Goal: Transaction & Acquisition: Purchase product/service

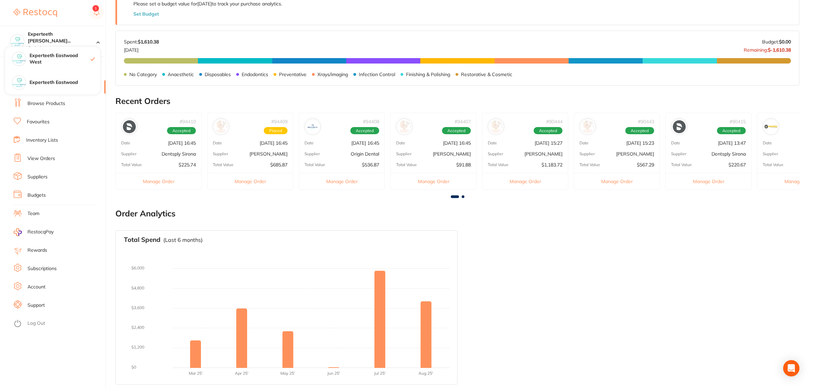
click at [569, 322] on div "Total Spend (Last 6 months) No orders placed yet Charts will be shown once tran…" at bounding box center [457, 307] width 684 height 165
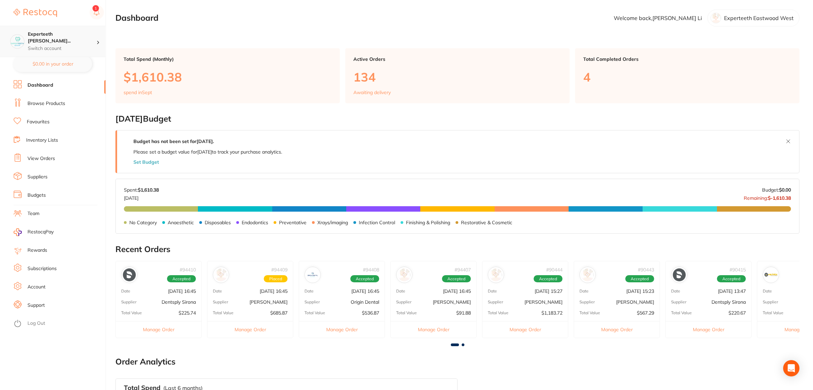
click at [87, 37] on h4 "Experteeth [PERSON_NAME]..." at bounding box center [62, 37] width 69 height 13
click at [72, 148] on ul "Dashboard Browse Products Favourites Inventory Lists View Orders Suppliers Budg…" at bounding box center [60, 235] width 92 height 310
click at [76, 45] on p "Switch account" at bounding box center [62, 48] width 69 height 7
click at [69, 75] on div "Experteeth Eastwood" at bounding box center [52, 83] width 95 height 24
checkbox input "false"
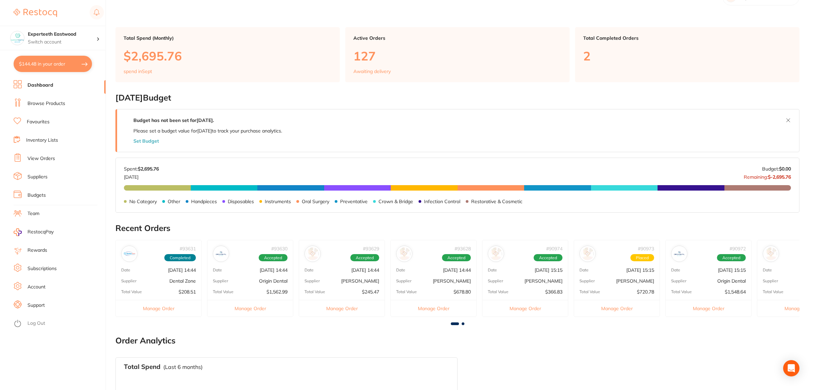
scroll to position [148, 0]
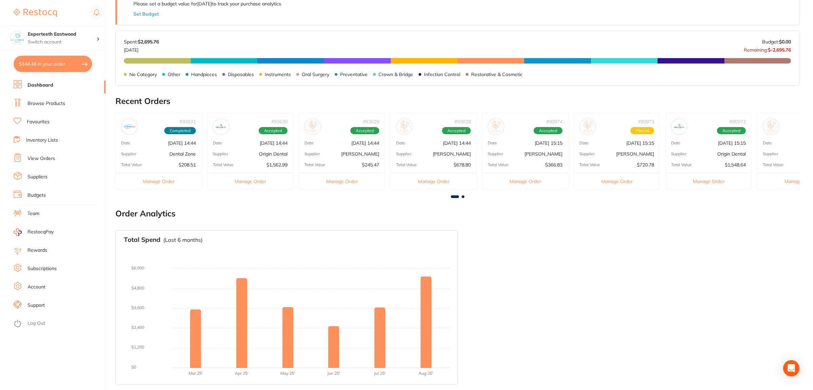
click at [55, 102] on link "Browse Products" at bounding box center [46, 103] width 38 height 7
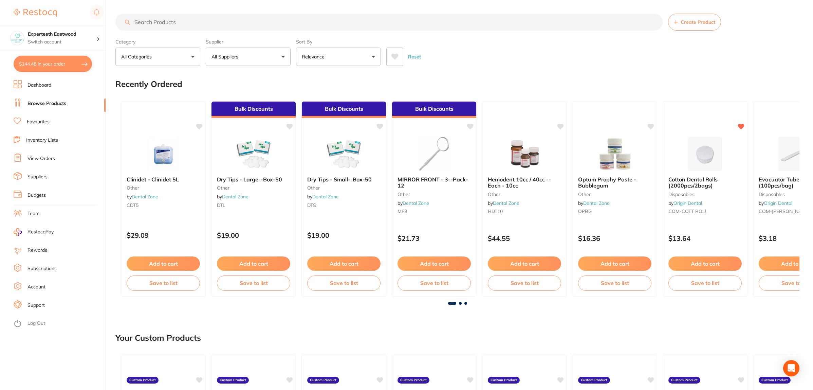
click at [264, 55] on button "All Suppliers" at bounding box center [248, 57] width 85 height 18
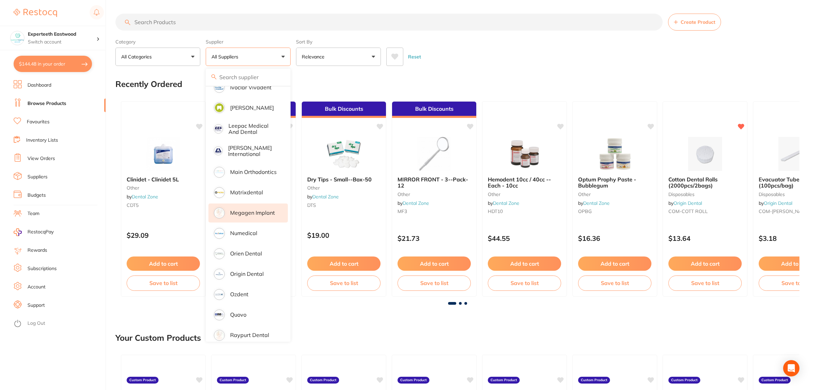
scroll to position [467, 0]
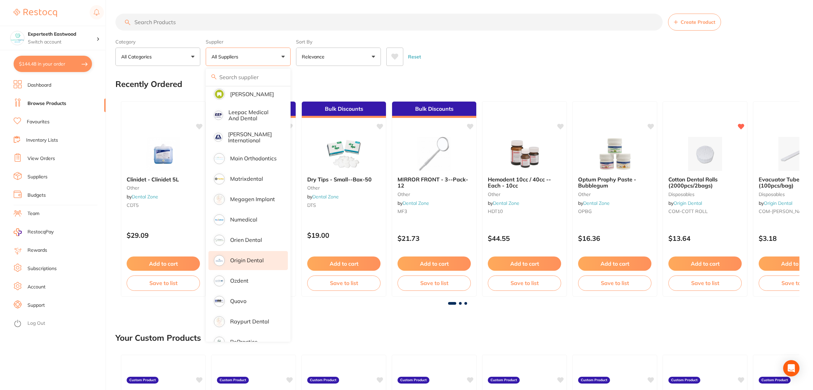
click at [255, 251] on li "Origin Dental" at bounding box center [247, 260] width 79 height 19
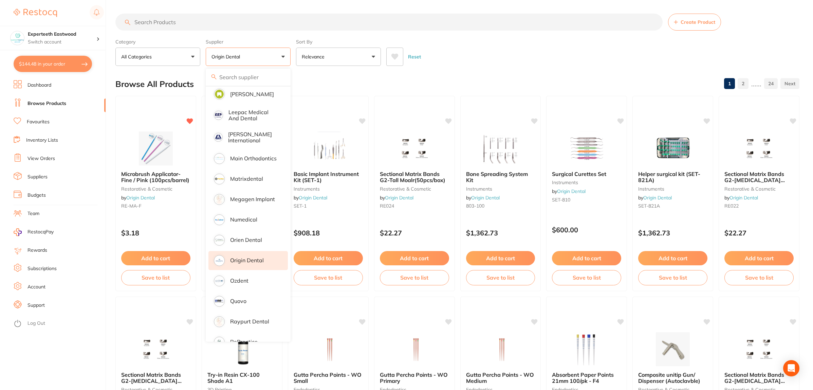
click at [489, 50] on div "Reset" at bounding box center [590, 54] width 408 height 24
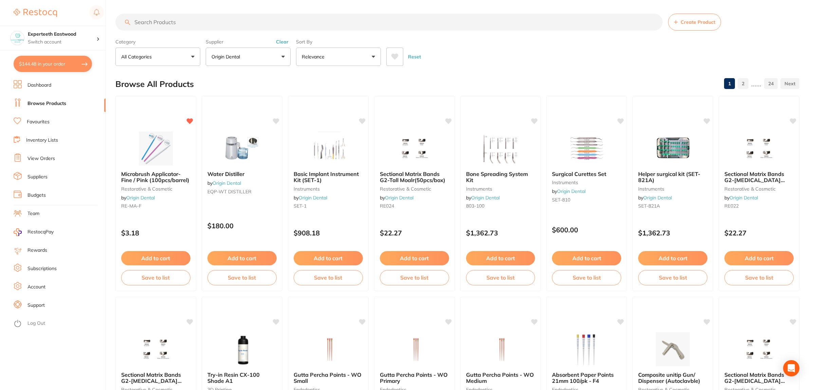
click at [277, 21] on input "search" at bounding box center [388, 22] width 547 height 17
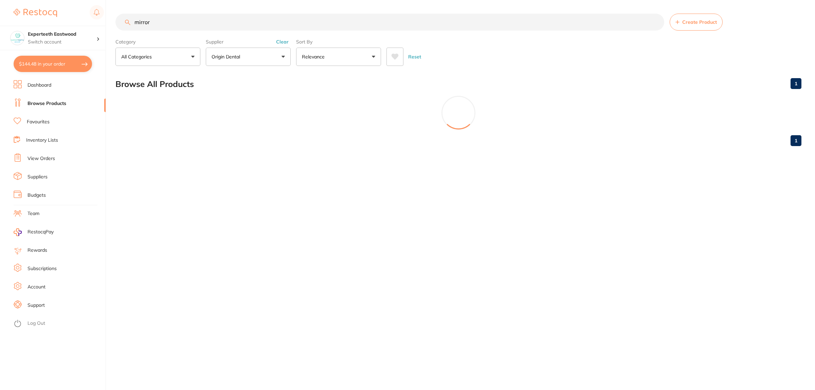
scroll to position [313, 0]
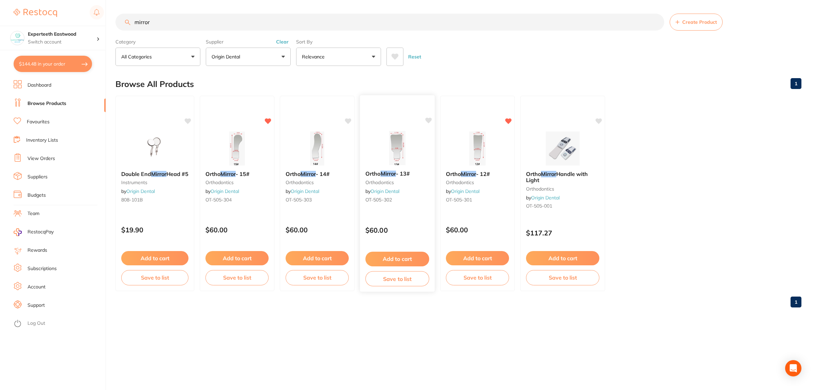
type input "mirror"
click at [429, 118] on icon at bounding box center [428, 120] width 7 height 7
click at [405, 254] on button "Add to cart" at bounding box center [397, 259] width 64 height 15
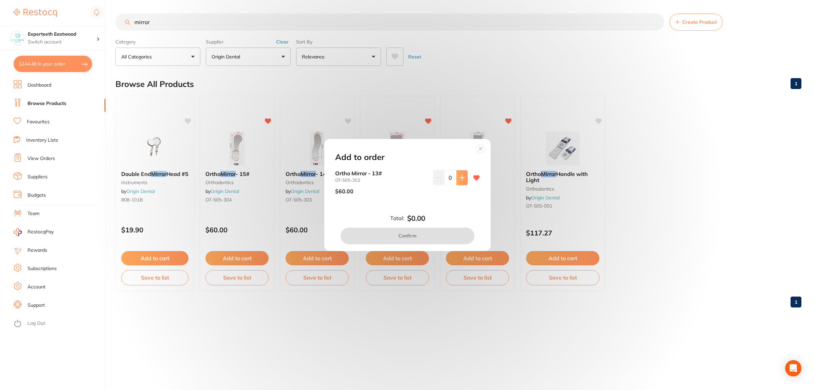
click at [463, 178] on button at bounding box center [461, 177] width 11 height 15
type input "2"
click at [394, 238] on button "Confirm" at bounding box center [407, 235] width 134 height 16
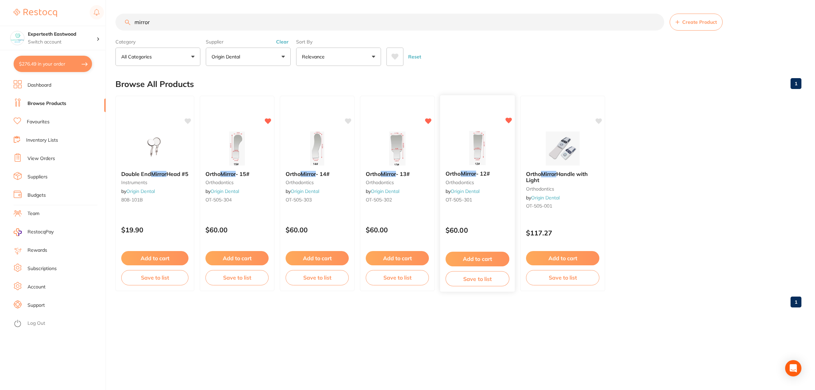
click at [481, 259] on button "Add to cart" at bounding box center [477, 259] width 64 height 15
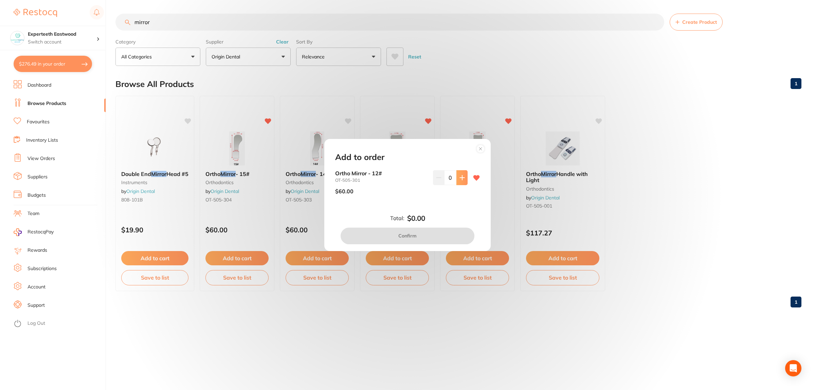
click at [459, 175] on icon at bounding box center [461, 177] width 5 height 5
type input "1"
click at [433, 234] on button "Confirm" at bounding box center [407, 235] width 134 height 16
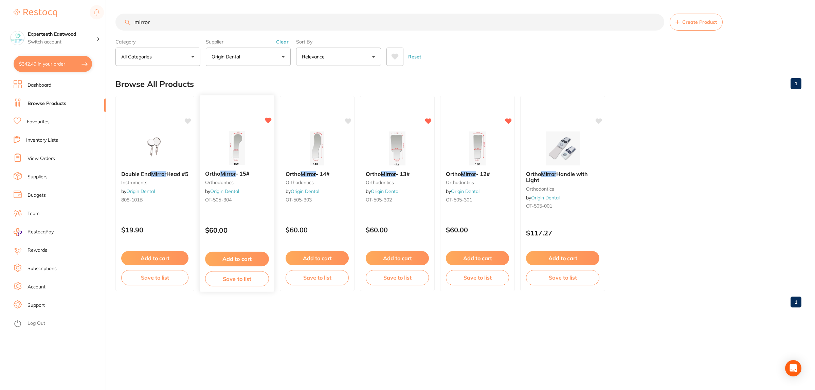
click at [240, 257] on button "Add to cart" at bounding box center [237, 259] width 64 height 15
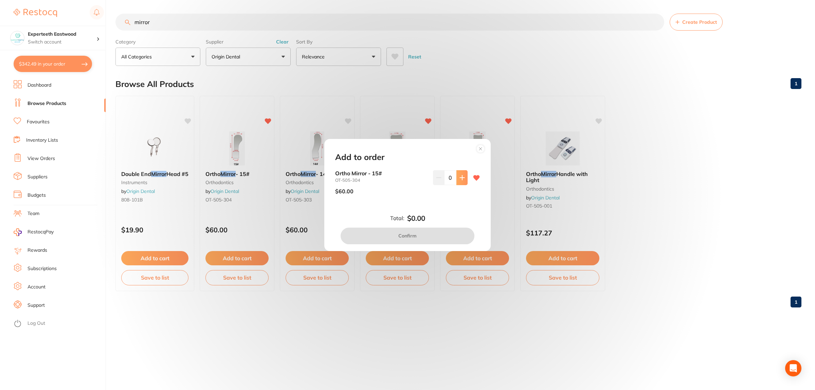
click at [461, 178] on icon at bounding box center [461, 177] width 5 height 5
type input "1"
click at [420, 230] on button "Confirm" at bounding box center [407, 235] width 134 height 16
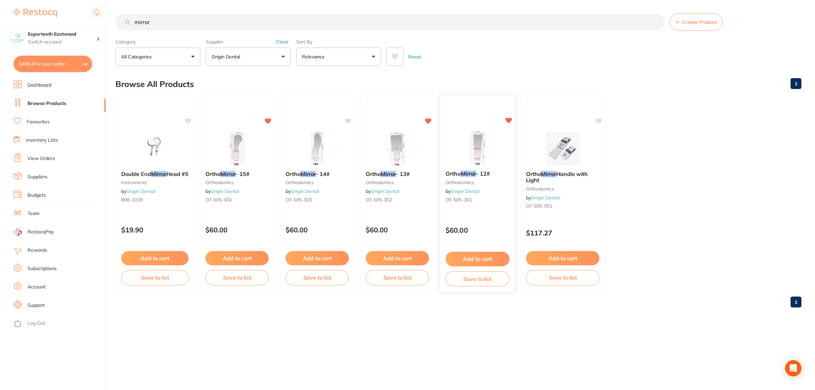
click at [471, 254] on button "Add to cart" at bounding box center [477, 259] width 64 height 15
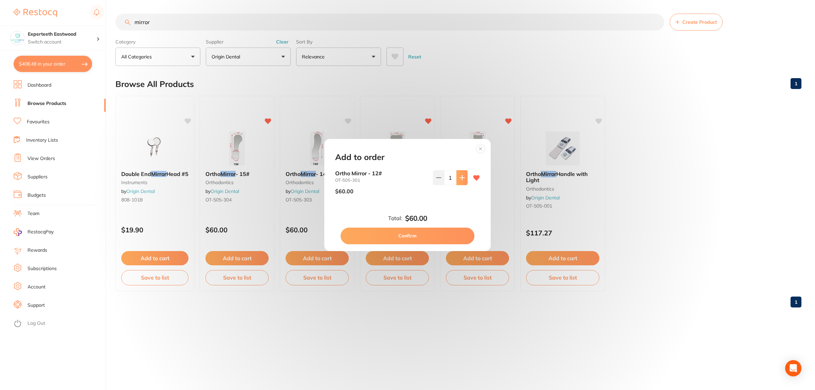
click at [459, 175] on icon at bounding box center [461, 177] width 5 height 5
type input "2"
click at [420, 236] on button "Confirm" at bounding box center [407, 235] width 134 height 16
type input "2"
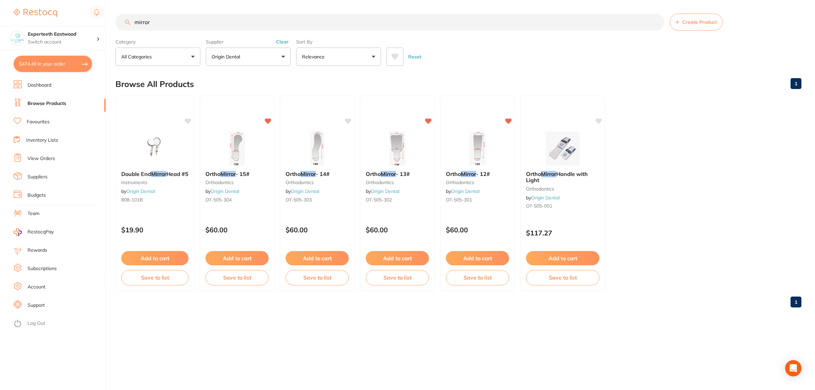
click at [58, 63] on button "$474.49 in your order" at bounding box center [53, 64] width 78 height 16
checkbox input "true"
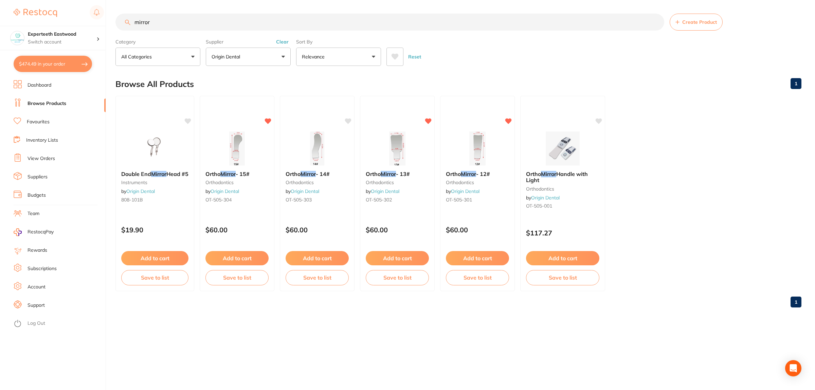
checkbox input "true"
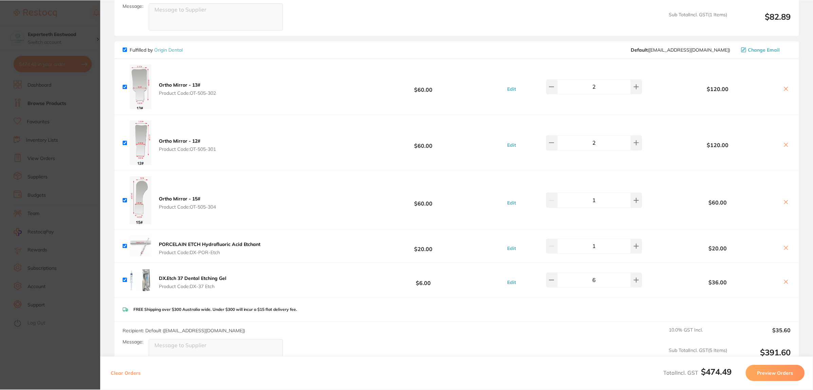
scroll to position [170, 0]
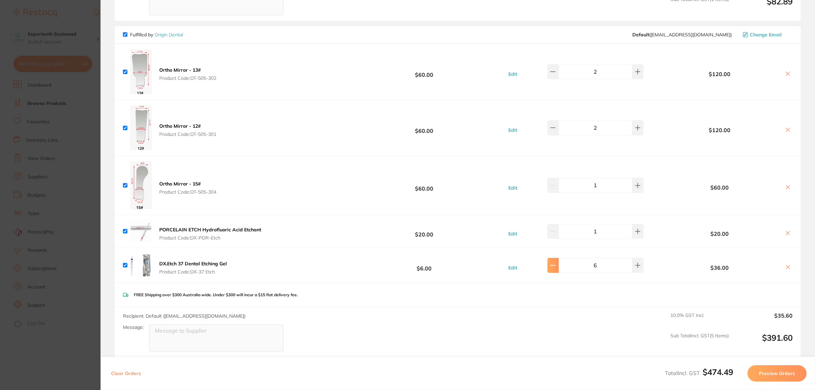
click at [558, 269] on button at bounding box center [552, 265] width 11 height 15
click at [632, 267] on button at bounding box center [637, 265] width 11 height 15
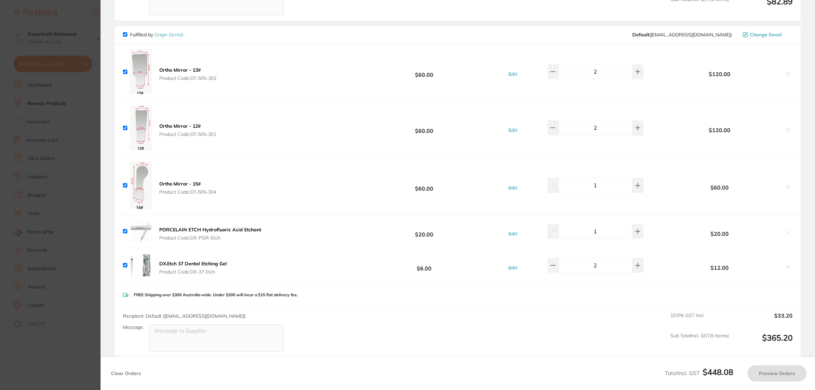
type input "3"
click at [75, 124] on section "Update RRP Set your pre negotiated price for this item. Item Agreed RRP (excl. …" at bounding box center [407, 195] width 815 height 390
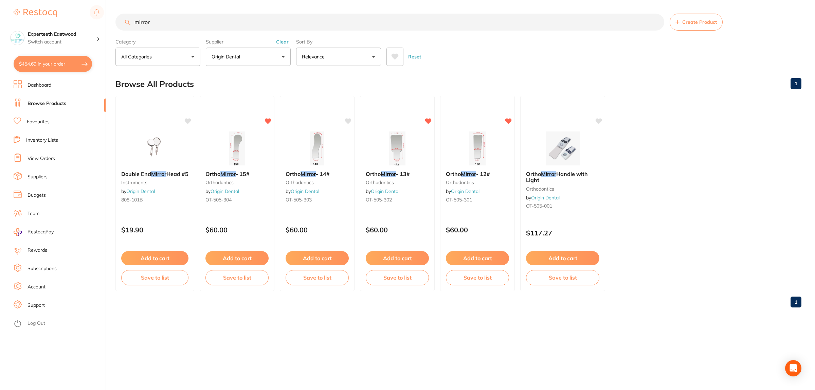
drag, startPoint x: 166, startPoint y: 26, endPoint x: 107, endPoint y: 29, distance: 58.8
click at [117, 26] on input "mirror" at bounding box center [389, 22] width 549 height 17
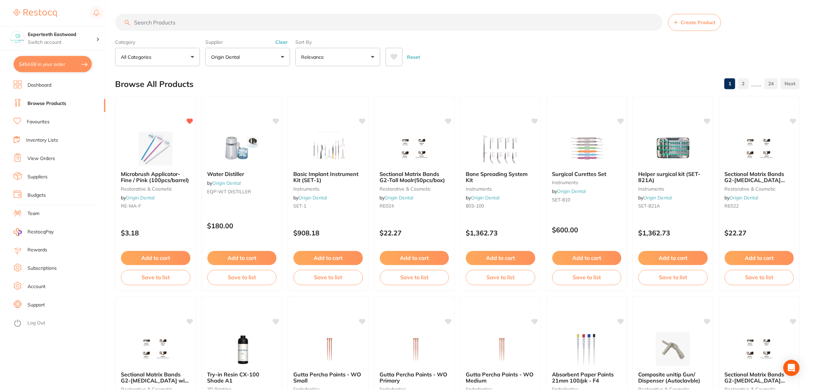
scroll to position [467, 0]
click at [311, 25] on input "search" at bounding box center [388, 22] width 547 height 17
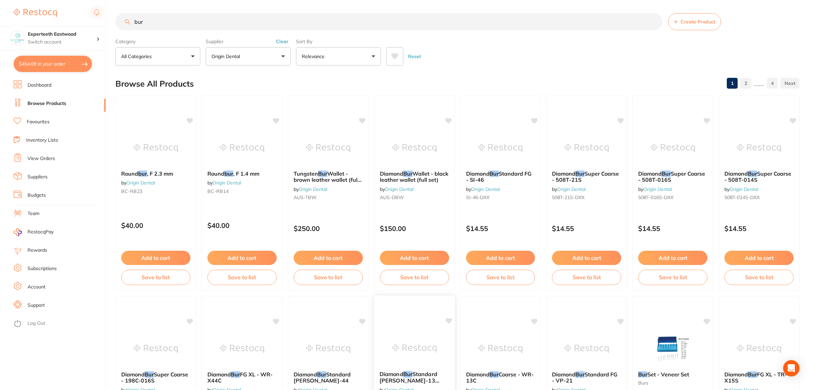
scroll to position [0, 0]
click at [133, 22] on input "bur" at bounding box center [388, 22] width 547 height 17
click at [176, 25] on input "pear bur" at bounding box center [388, 22] width 547 height 17
type input "pear bur"
click at [222, 59] on p "Origin Dental" at bounding box center [226, 56] width 31 height 7
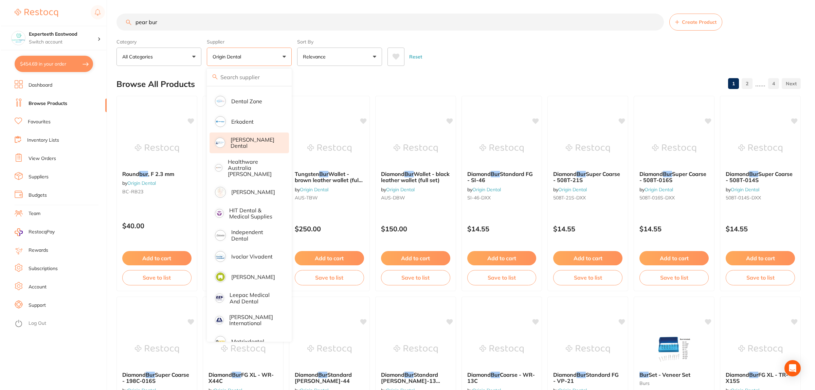
scroll to position [212, 0]
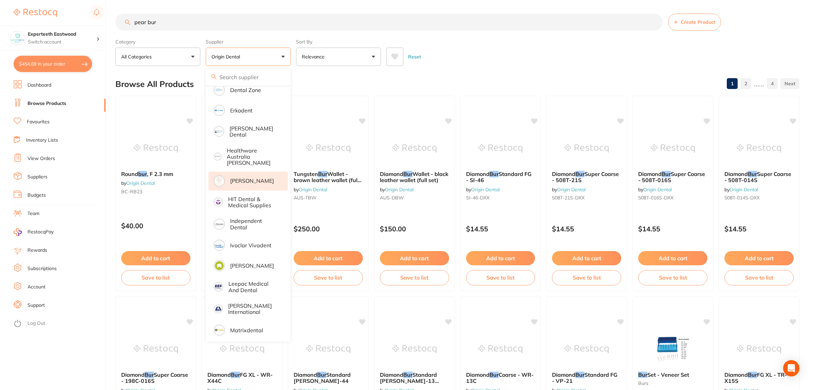
click at [258, 178] on p "[PERSON_NAME]" at bounding box center [252, 181] width 44 height 6
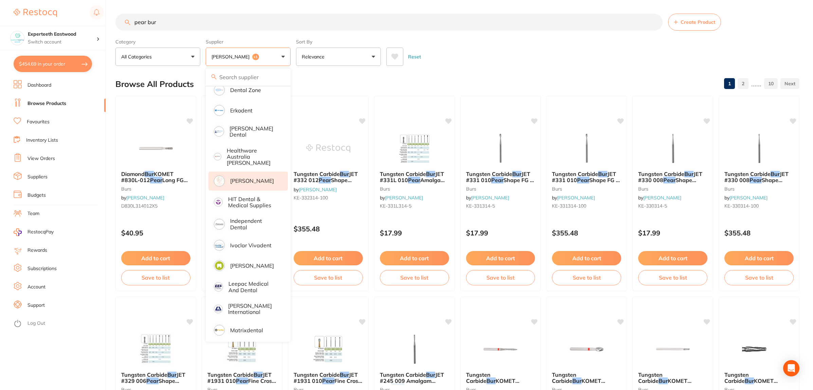
click at [492, 46] on div "Reset" at bounding box center [590, 54] width 408 height 24
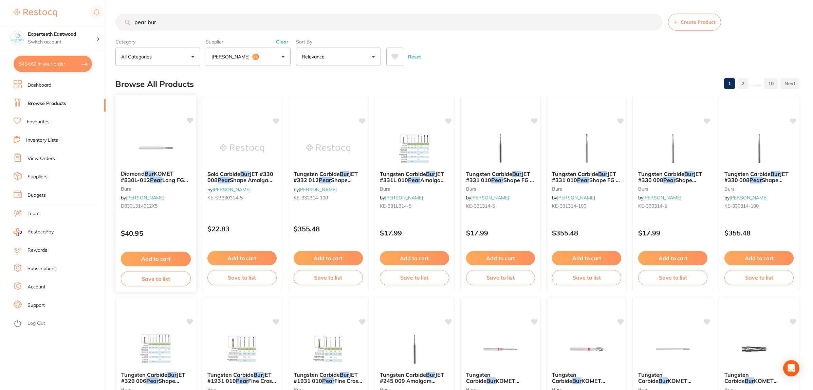
click at [167, 144] on img at bounding box center [155, 148] width 44 height 34
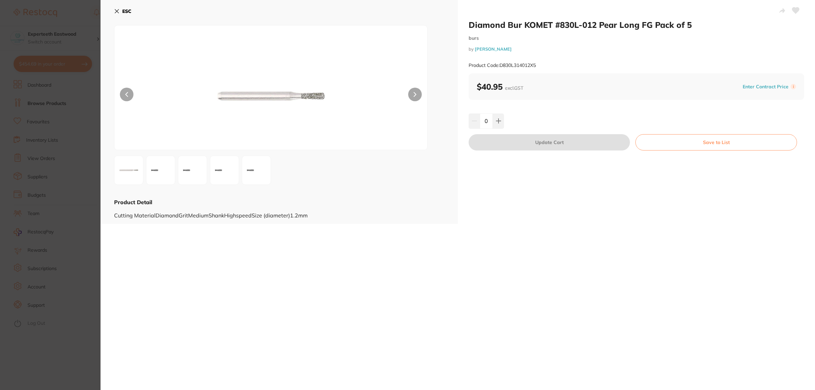
click at [116, 9] on icon at bounding box center [116, 10] width 5 height 5
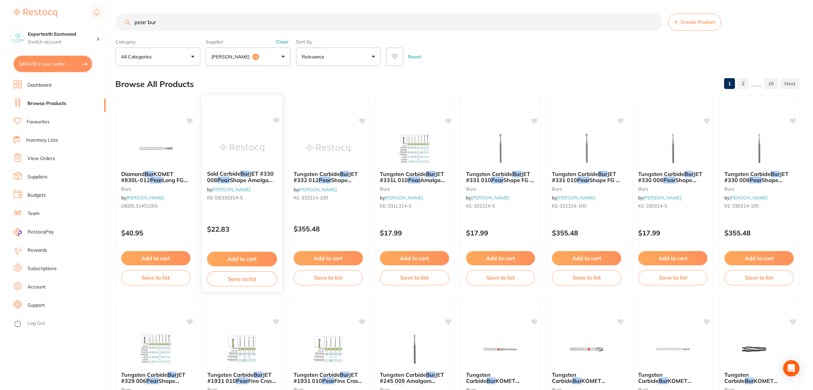
click at [243, 136] on img at bounding box center [242, 148] width 44 height 34
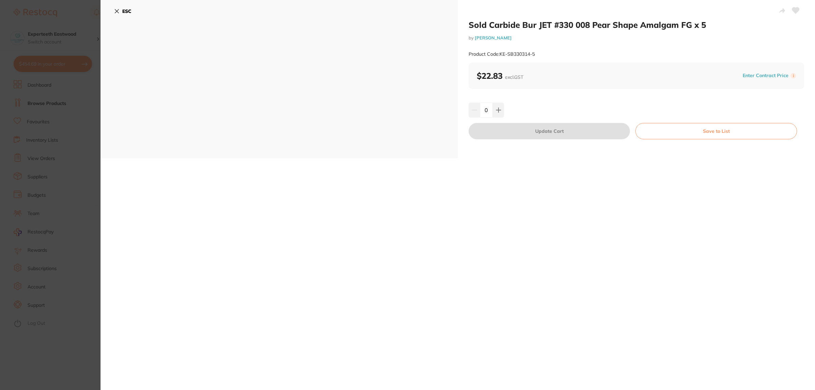
click at [118, 10] on icon at bounding box center [116, 10] width 5 height 5
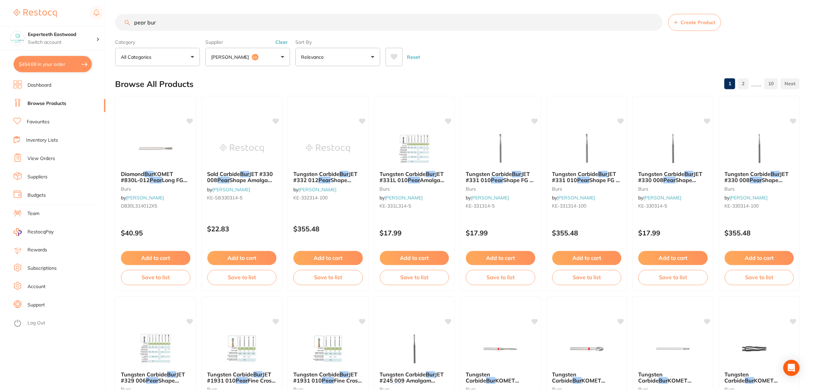
scroll to position [0, 0]
click at [333, 140] on img at bounding box center [328, 147] width 44 height 34
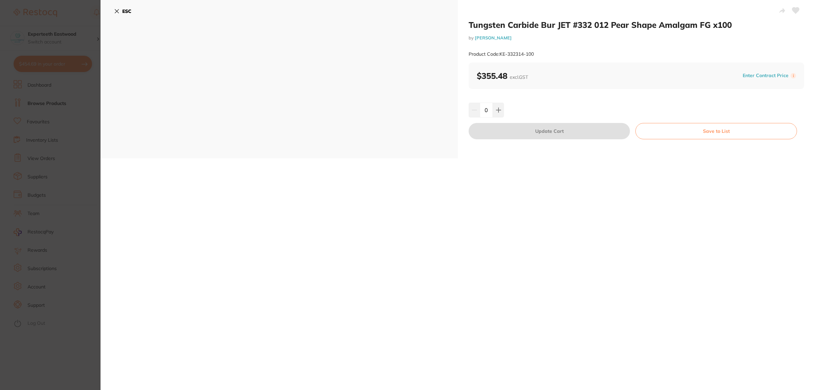
click at [117, 12] on icon at bounding box center [117, 12] width 4 height 4
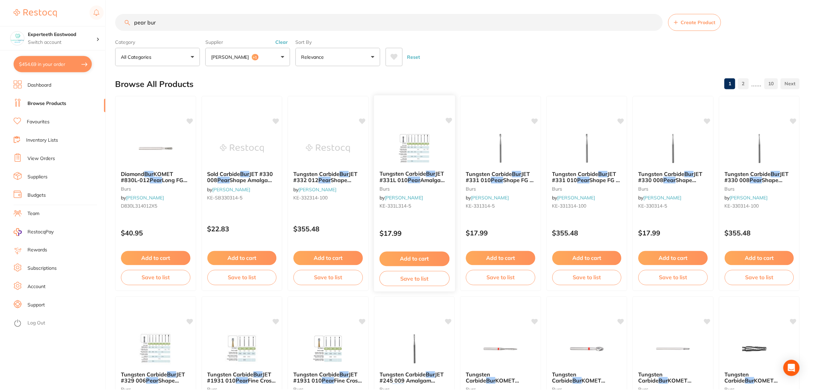
scroll to position [0, 0]
click at [421, 148] on img at bounding box center [414, 147] width 44 height 34
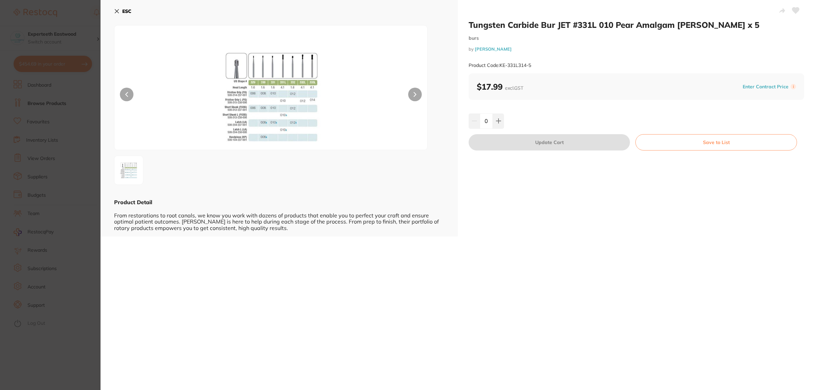
click at [121, 9] on button "ESC" at bounding box center [122, 11] width 17 height 12
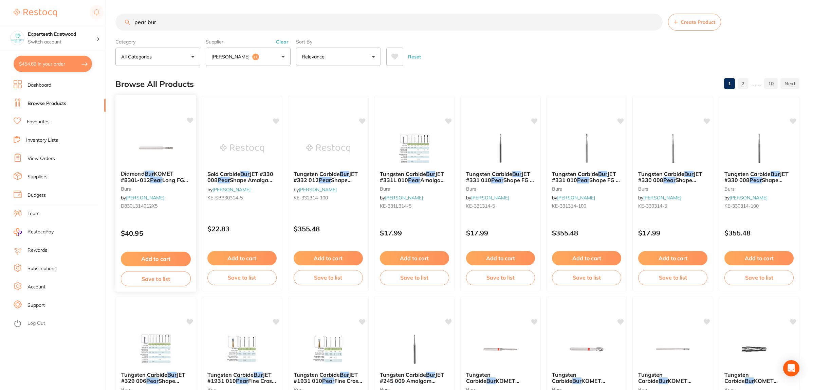
click at [157, 141] on img at bounding box center [155, 148] width 44 height 34
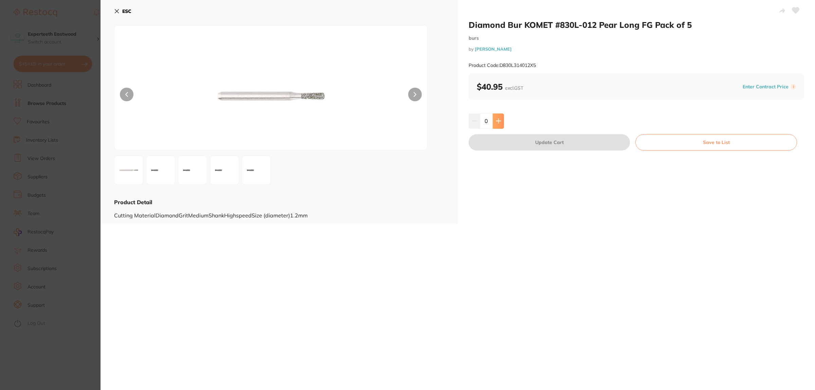
click at [500, 119] on icon at bounding box center [498, 120] width 5 height 5
type input "1"
click at [530, 147] on button "Update Cart" at bounding box center [548, 142] width 161 height 16
checkbox input "false"
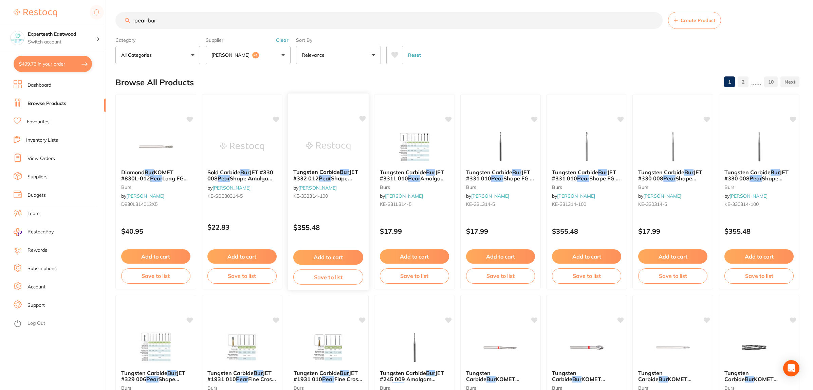
scroll to position [203, 0]
click at [251, 140] on img at bounding box center [242, 146] width 44 height 34
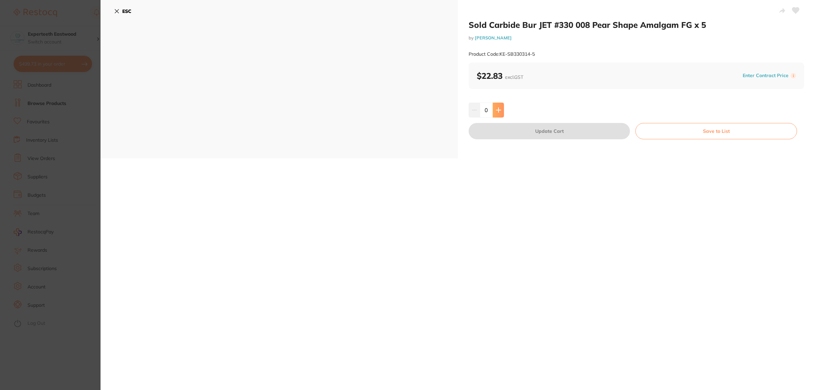
click at [493, 110] on button at bounding box center [498, 110] width 11 height 15
type input "1"
click at [506, 127] on button "Update Cart" at bounding box center [548, 131] width 161 height 16
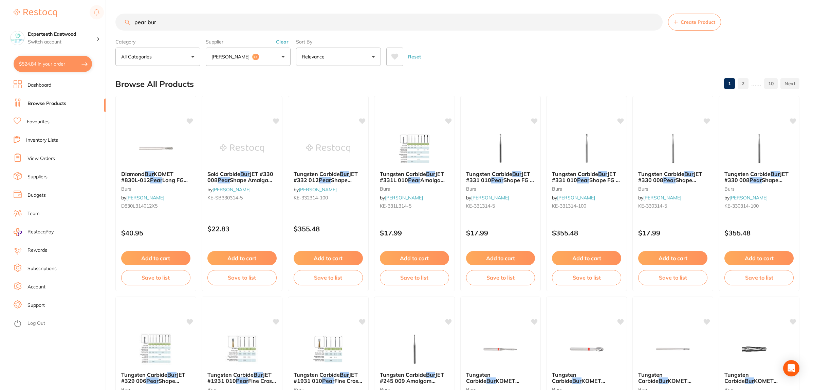
click at [272, 56] on button "Henry Schein Halas +1" at bounding box center [248, 57] width 85 height 18
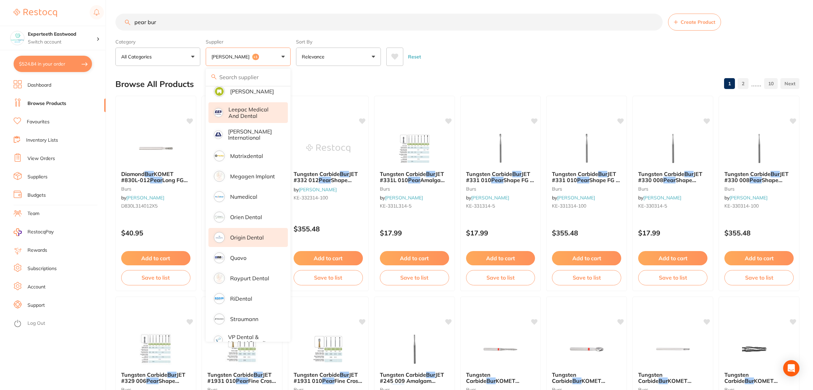
scroll to position [394, 0]
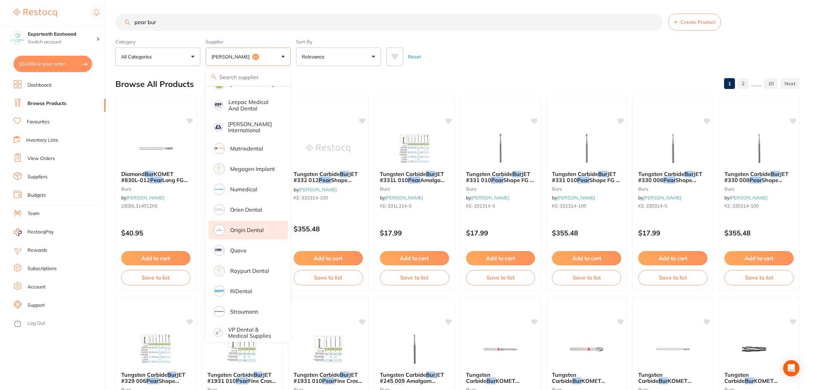
click at [257, 228] on li "Origin Dental" at bounding box center [247, 229] width 79 height 19
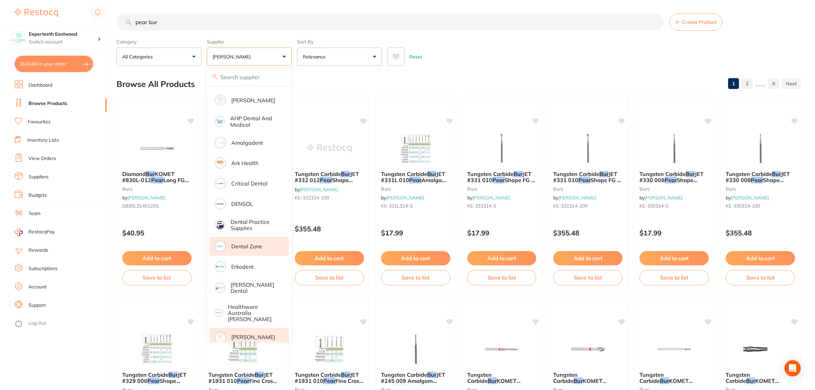
scroll to position [0, 0]
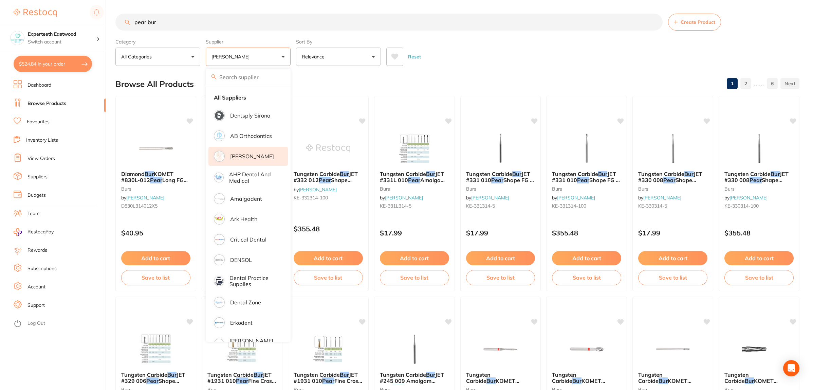
click at [251, 157] on p "[PERSON_NAME]" at bounding box center [252, 156] width 44 height 6
click at [506, 63] on div "Reset" at bounding box center [590, 54] width 408 height 24
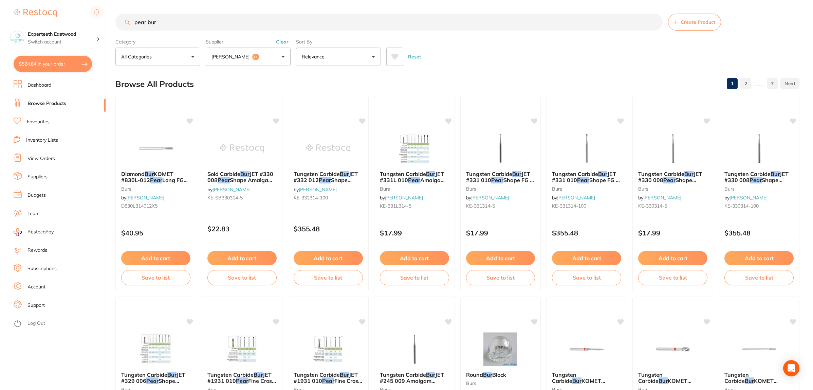
click at [34, 60] on button "$524.84 in your order" at bounding box center [53, 64] width 78 height 16
checkbox input "true"
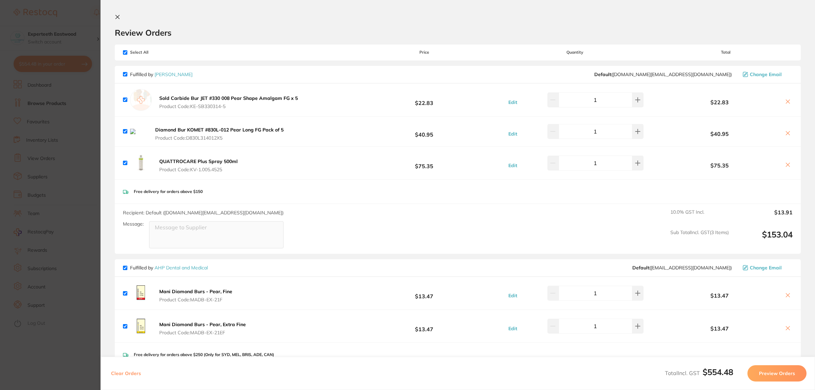
click at [786, 134] on icon at bounding box center [788, 133] width 4 height 4
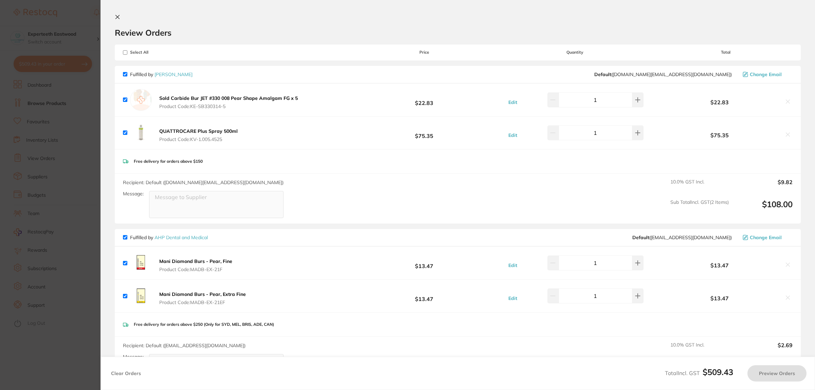
checkbox input "true"
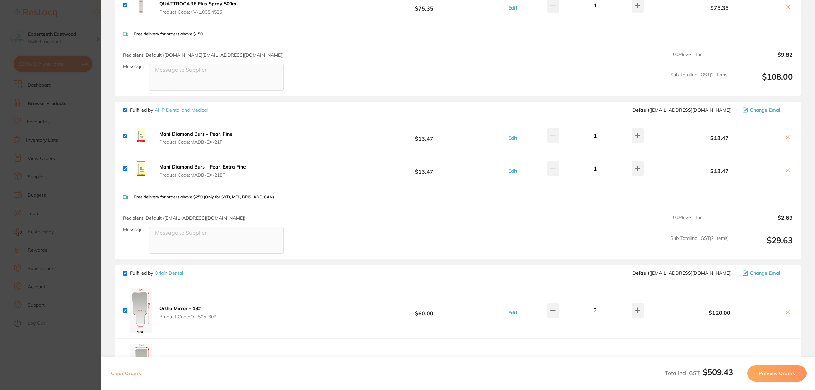
click at [187, 107] on link "AHP Dental and Medical" at bounding box center [180, 110] width 53 height 6
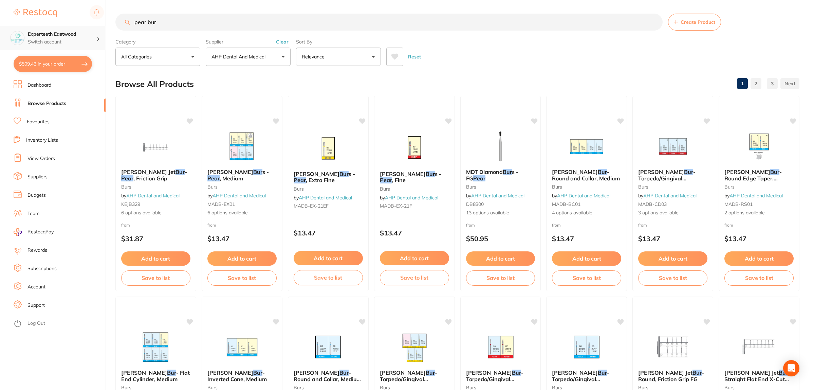
drag, startPoint x: 181, startPoint y: 24, endPoint x: 43, endPoint y: 33, distance: 138.1
click at [43, 33] on div "$509.43 Experteeth Eastwood Switch account Experteeth Eastwood West Experteeth …" at bounding box center [406, 195] width 813 height 390
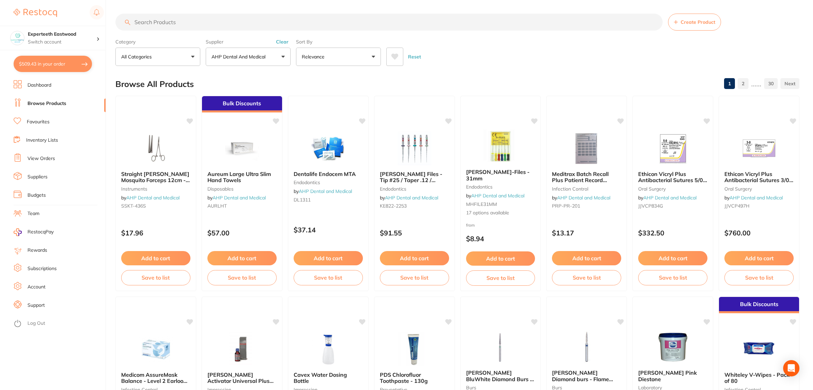
click at [401, 56] on button at bounding box center [394, 57] width 17 height 18
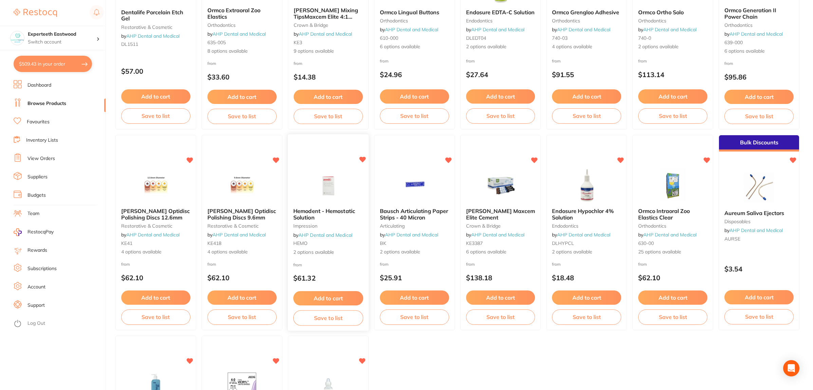
scroll to position [41, 0]
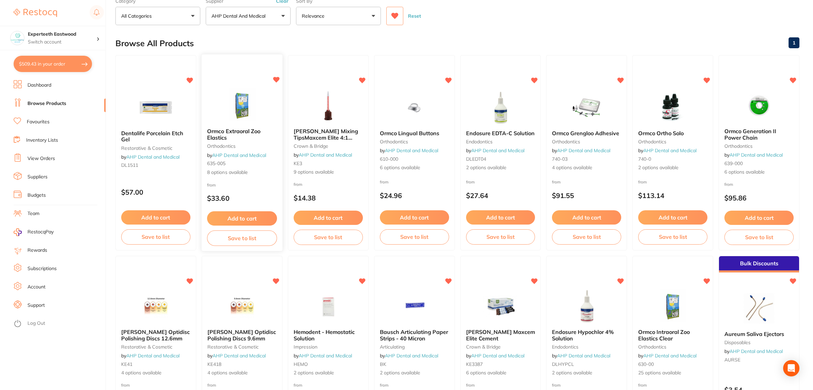
click at [225, 145] on small "orthodontics" at bounding box center [242, 145] width 70 height 5
click at [245, 98] on img at bounding box center [242, 105] width 44 height 34
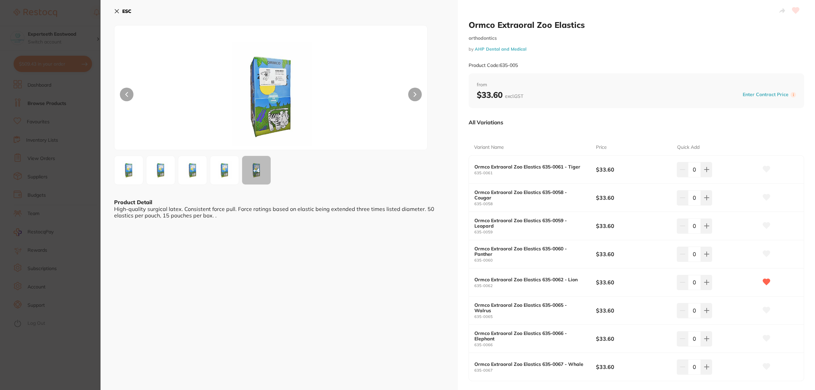
click at [117, 11] on icon at bounding box center [117, 12] width 4 height 4
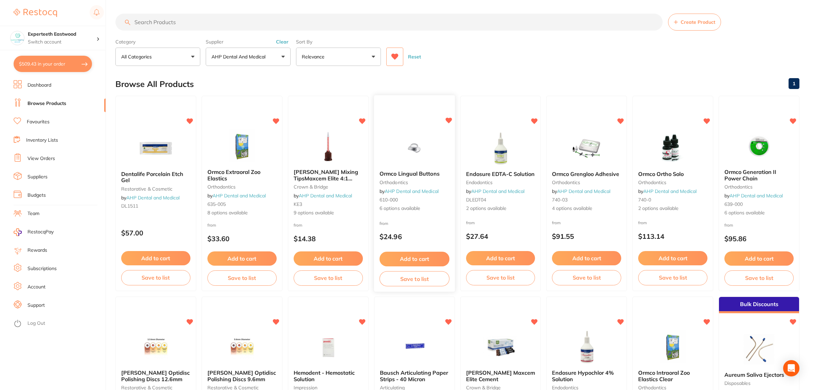
click at [416, 177] on span "Ormco Lingual Buttons" at bounding box center [410, 173] width 60 height 7
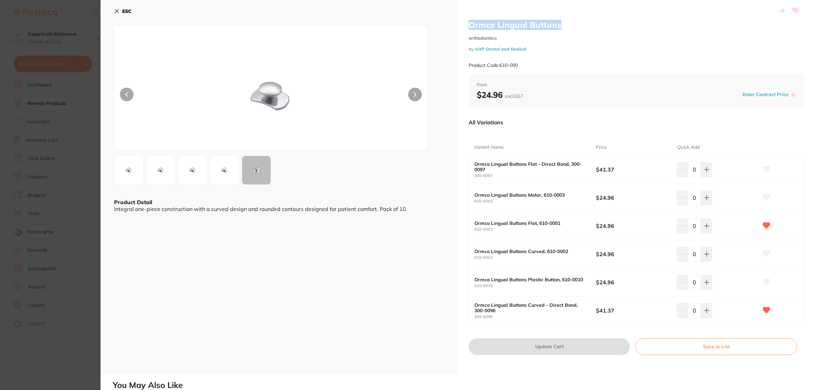
drag, startPoint x: 468, startPoint y: 24, endPoint x: 572, endPoint y: 24, distance: 104.2
click at [572, 24] on h2 "Ormco Lingual Buttons" at bounding box center [635, 25] width 335 height 10
copy h2 "Ormco Lingual Buttons"
click at [114, 10] on icon at bounding box center [116, 10] width 5 height 5
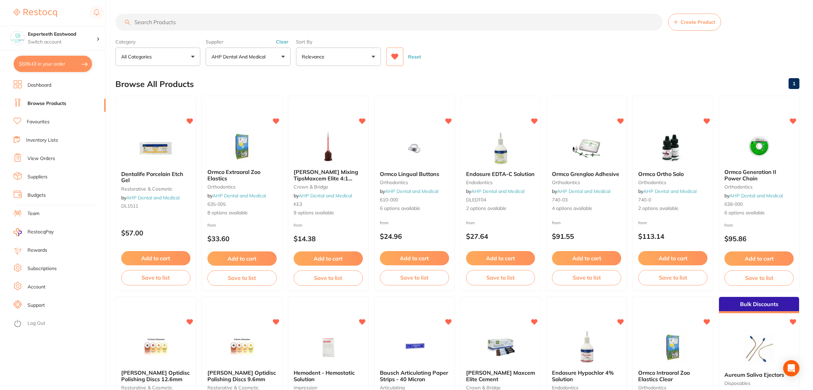
click at [186, 25] on input "search" at bounding box center [388, 22] width 547 height 17
paste input "Ormco Lingual Buttons"
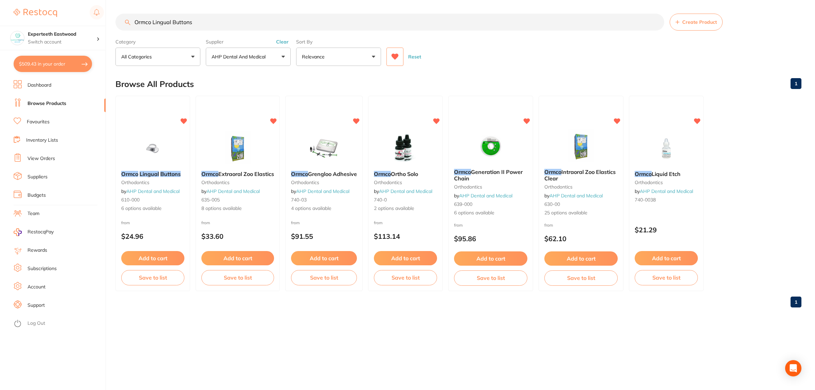
type input "Ormco Lingual Buttons"
click at [392, 58] on icon at bounding box center [394, 56] width 7 height 7
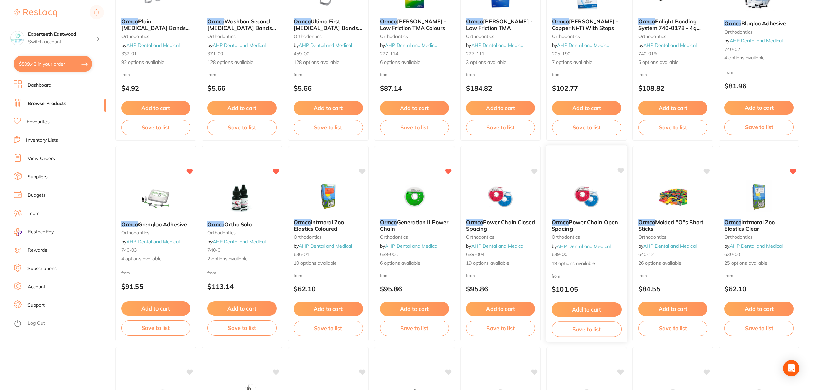
scroll to position [636, 0]
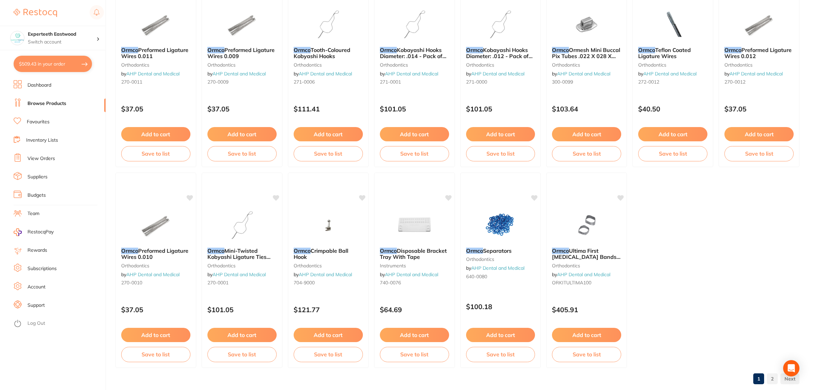
scroll to position [1140, 0]
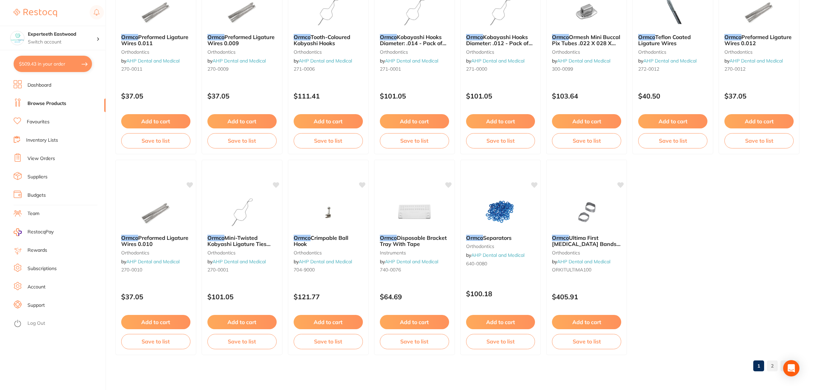
click at [772, 363] on link "2" at bounding box center [772, 366] width 11 height 14
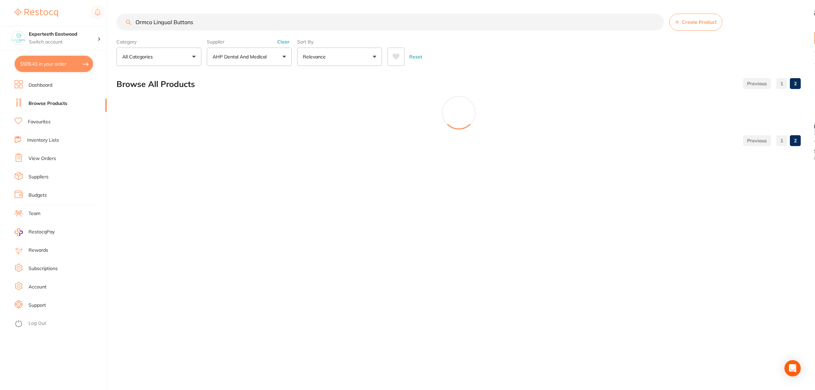
scroll to position [0, 0]
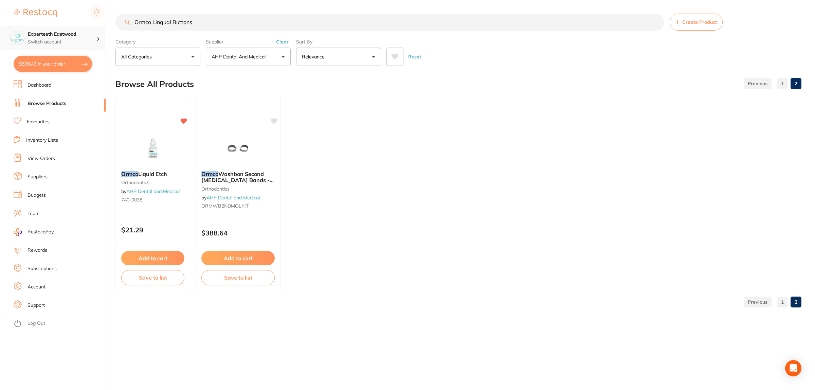
drag, startPoint x: 152, startPoint y: 21, endPoint x: 102, endPoint y: 27, distance: 50.3
click at [102, 27] on div "$509.43 Experteeth Eastwood Switch account Experteeth Eastwood West Experteeth …" at bounding box center [407, 195] width 815 height 390
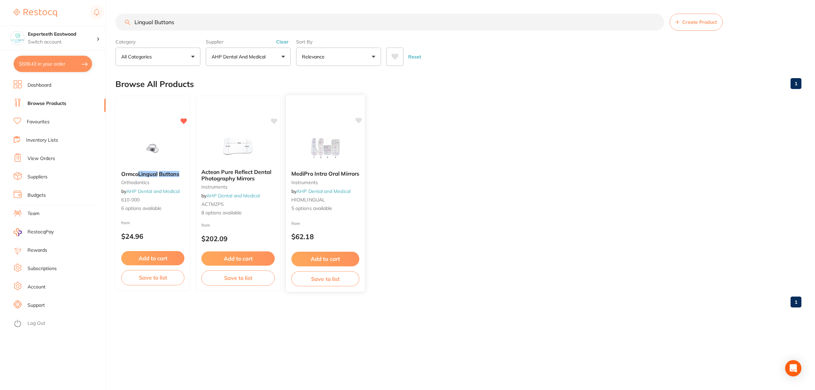
type input "Lingual Buttons"
click at [327, 146] on img at bounding box center [325, 148] width 44 height 34
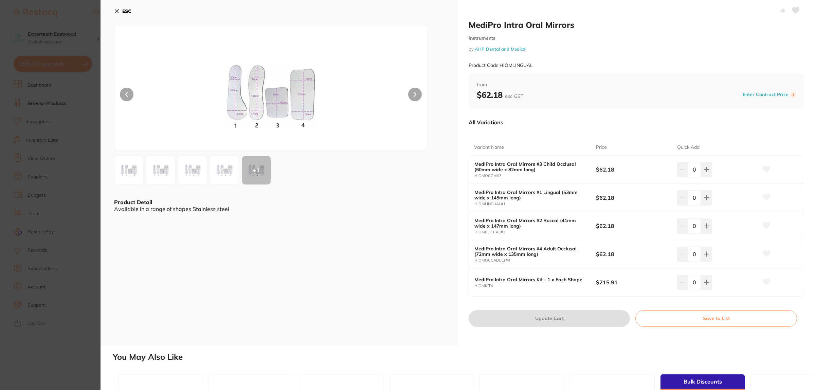
click at [117, 7] on button "ESC" at bounding box center [122, 11] width 17 height 12
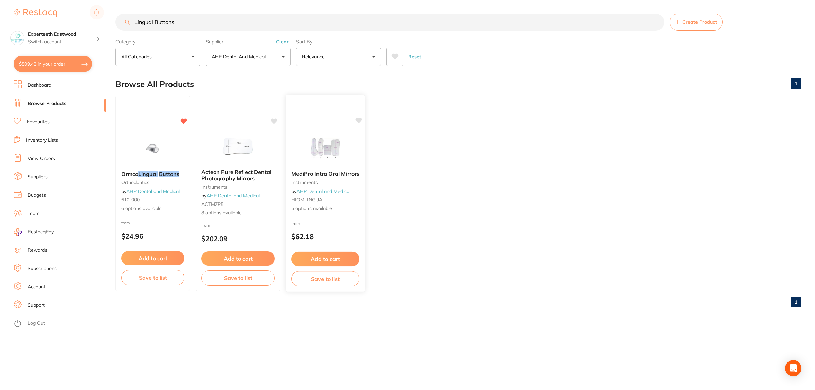
click at [356, 119] on icon at bounding box center [358, 120] width 6 height 6
